Goal: Task Accomplishment & Management: Use online tool/utility

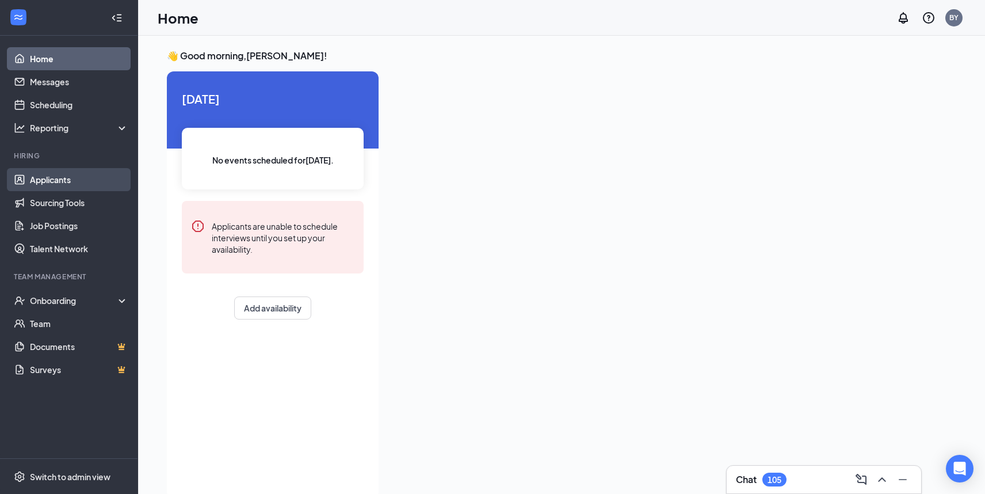
click at [82, 182] on link "Applicants" at bounding box center [79, 179] width 98 height 23
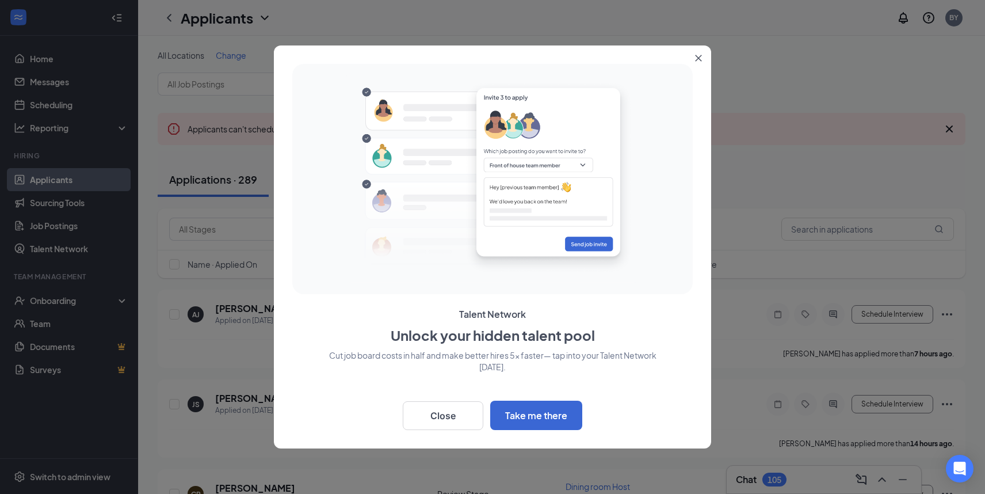
click at [696, 55] on icon "Close" at bounding box center [699, 58] width 6 height 6
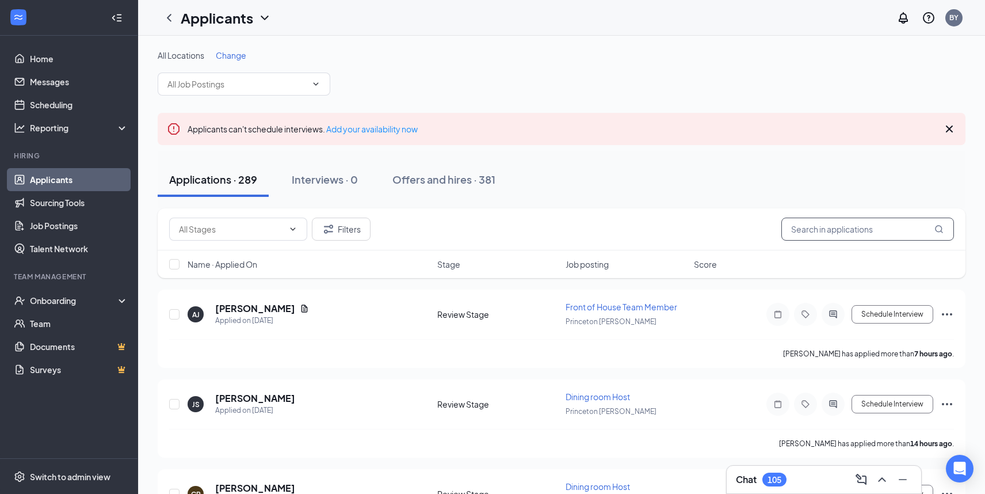
click at [806, 229] on input "text" at bounding box center [867, 229] width 173 height 23
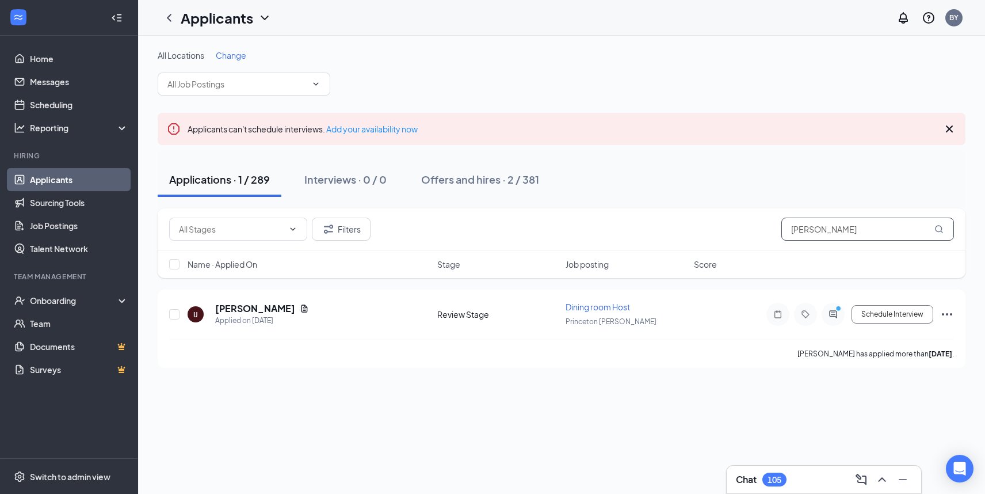
type input "[PERSON_NAME]"
click at [500, 199] on div "Applications · 1 / 289 Interviews · 0 / 0 Offers and hires · 2 / 381" at bounding box center [562, 180] width 808 height 58
click at [463, 177] on div "Offers and hires · 2 / 381" at bounding box center [480, 179] width 118 height 14
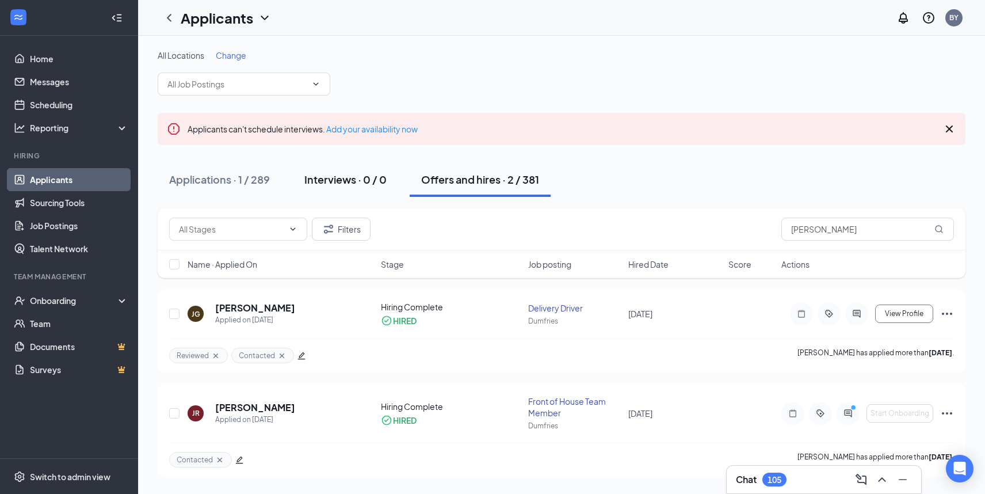
click at [321, 173] on div "Interviews · 0 / 0" at bounding box center [345, 179] width 82 height 14
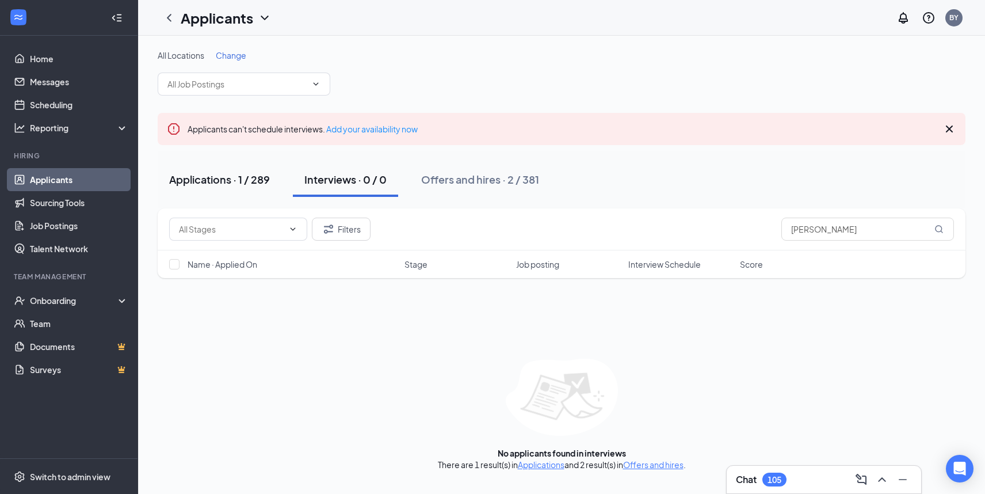
click at [237, 174] on div "Applications · 1 / 289" at bounding box center [219, 179] width 101 height 14
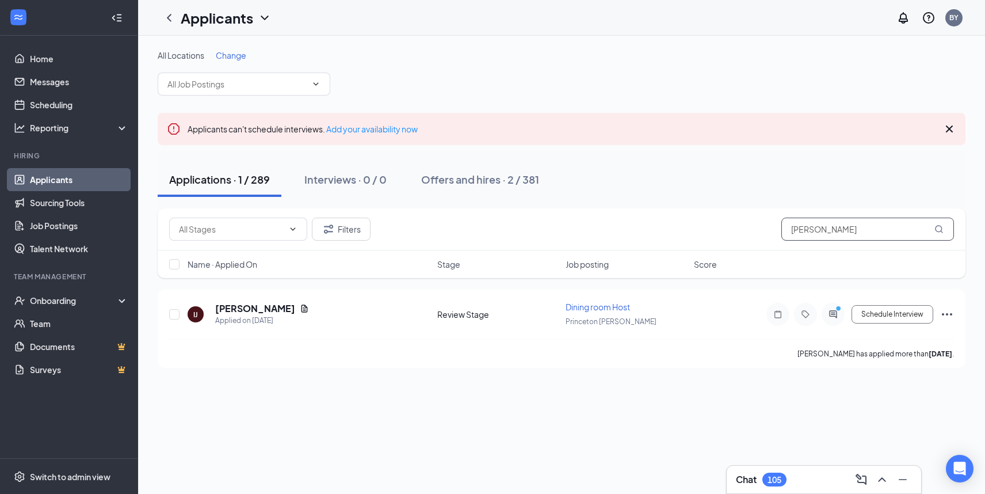
click at [838, 234] on input "[PERSON_NAME]" at bounding box center [867, 229] width 173 height 23
